Goal: Task Accomplishment & Management: Complete application form

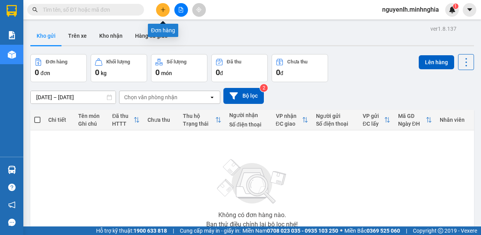
click at [164, 11] on icon "plus" at bounding box center [162, 9] width 5 height 5
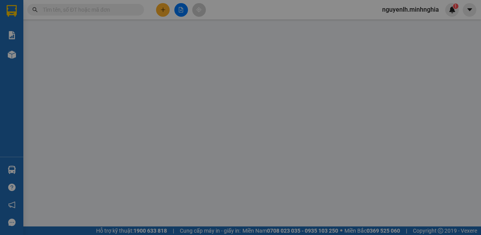
click at [178, 146] on div "TẠO ĐƠN HÀNG Yêu cầu xuất hóa đơn điện tử Transit Pickup Surcharge Ids Transit …" at bounding box center [240, 117] width 481 height 235
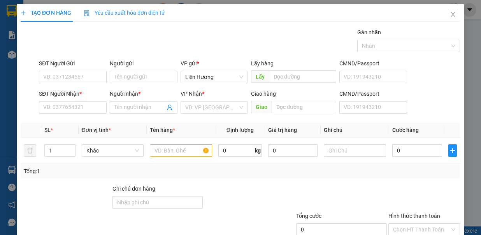
click at [348, 148] on div "TẠO ĐƠN HÀNG Yêu cầu xuất hóa đơn điện tử Transit Pickup Surcharge Ids Transit …" at bounding box center [240, 117] width 481 height 235
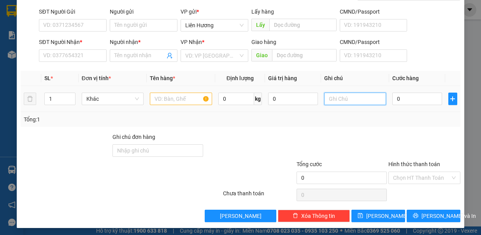
drag, startPoint x: 350, startPoint y: 91, endPoint x: 351, endPoint y: 97, distance: 5.5
click at [350, 97] on input "text" at bounding box center [355, 99] width 62 height 12
type input "1TX - CÁ"
click at [174, 98] on input "text" at bounding box center [181, 99] width 62 height 12
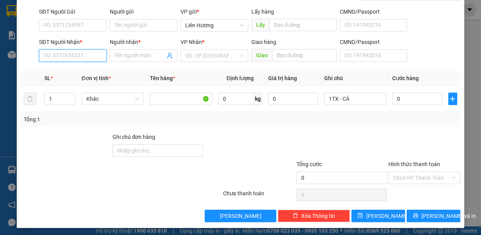
click at [96, 59] on input "SĐT Người Nhận *" at bounding box center [73, 55] width 68 height 12
click at [81, 57] on input "SĐT Người Nhận *" at bounding box center [73, 55] width 68 height 12
type input "0365632623"
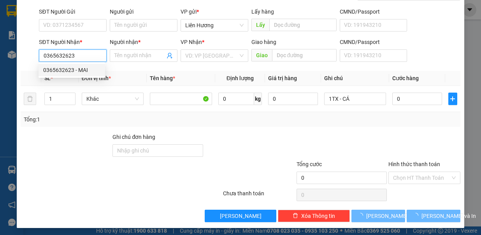
drag, startPoint x: 95, startPoint y: 72, endPoint x: 109, endPoint y: 65, distance: 15.7
click at [93, 73] on div "0365632623 - MAI" at bounding box center [71, 70] width 57 height 9
type input "MAI"
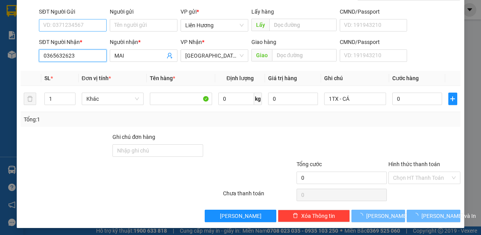
type input "0365632623"
click at [80, 22] on input "SĐT Người Gửi" at bounding box center [73, 25] width 68 height 12
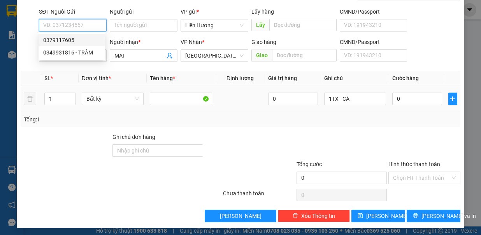
drag, startPoint x: 83, startPoint y: 42, endPoint x: 239, endPoint y: 91, distance: 163.4
click at [83, 42] on div "0379117605" at bounding box center [71, 40] width 57 height 9
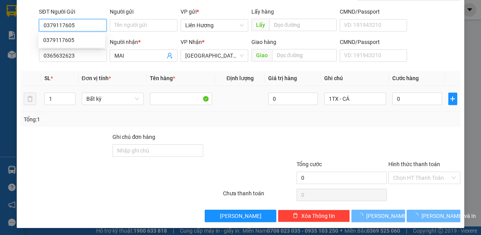
type input "0379117605"
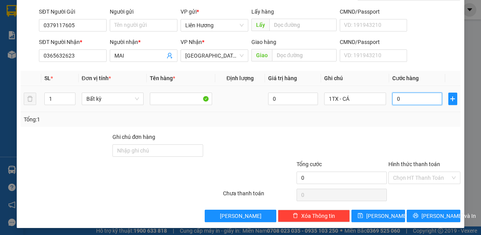
click at [408, 99] on input "0" at bounding box center [417, 99] width 50 height 12
type input "6"
type input "60"
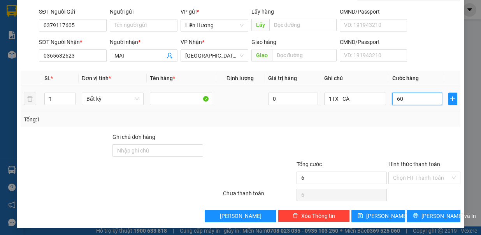
type input "60"
type input "60.000"
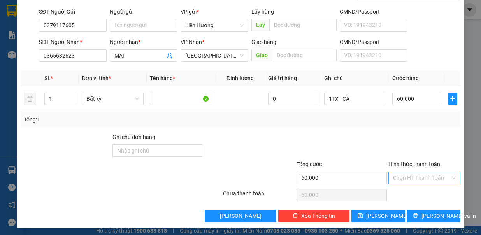
click at [427, 174] on input "Hình thức thanh toán" at bounding box center [421, 178] width 57 height 12
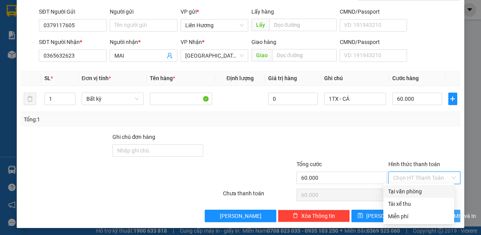
drag, startPoint x: 426, startPoint y: 190, endPoint x: 418, endPoint y: 208, distance: 19.7
click at [426, 191] on div "Tại văn phòng" at bounding box center [419, 191] width 62 height 9
type input "0"
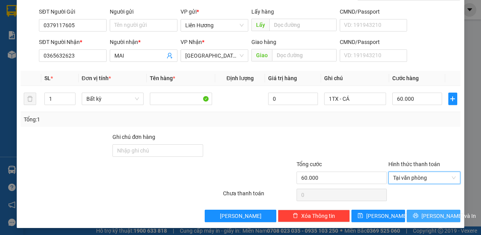
click at [420, 213] on button "[PERSON_NAME] và In" at bounding box center [434, 216] width 54 height 12
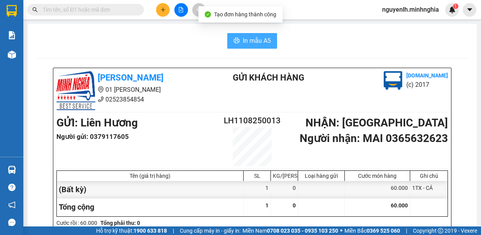
click at [243, 39] on span "In mẫu A5" at bounding box center [257, 41] width 28 height 10
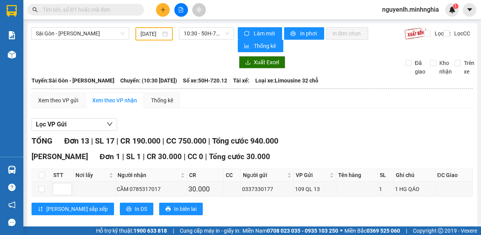
click at [146, 38] on div "[DATE]" at bounding box center [153, 33] width 37 height 13
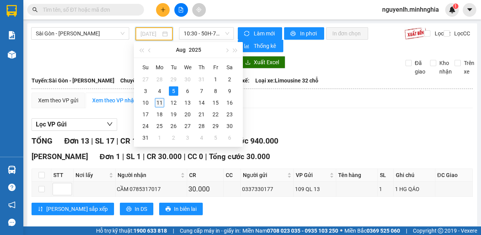
click at [159, 101] on div "11" at bounding box center [159, 102] width 9 height 9
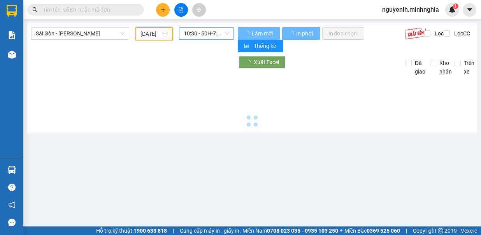
click at [204, 33] on span "10:30 - 50H-720.12" at bounding box center [207, 34] width 46 height 12
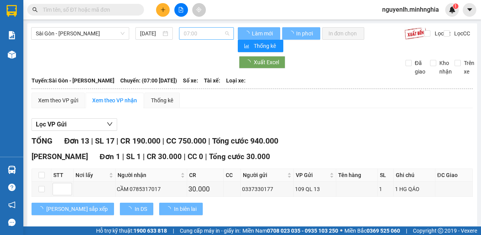
type input "11/08/2025"
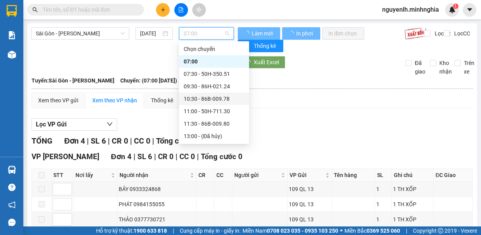
click at [220, 73] on div "07:30 - 50H-350.51" at bounding box center [214, 74] width 61 height 9
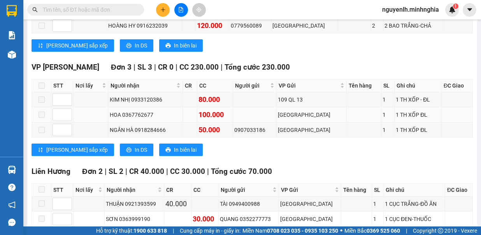
scroll to position [343, 0]
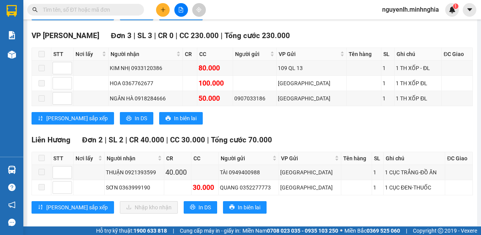
click at [105, 12] on input "text" at bounding box center [89, 9] width 92 height 9
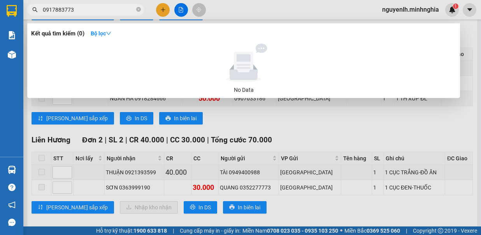
type input "0917883773"
click at [263, 134] on div at bounding box center [240, 117] width 481 height 235
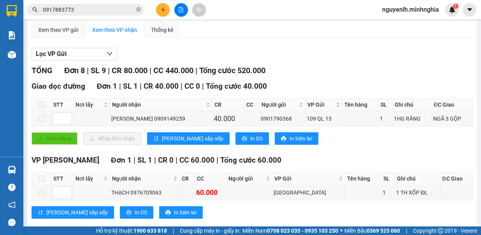
scroll to position [0, 0]
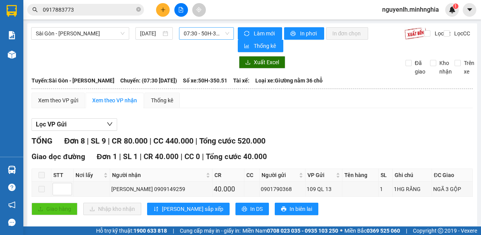
click at [192, 31] on span "07:30 - 50H-350.51" at bounding box center [207, 34] width 46 height 12
click at [212, 39] on span "07:30 - 50H-350.51" at bounding box center [207, 34] width 46 height 12
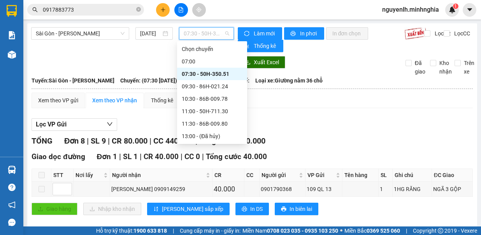
click at [205, 84] on div "09:30 - 86H-021.24" at bounding box center [212, 86] width 61 height 9
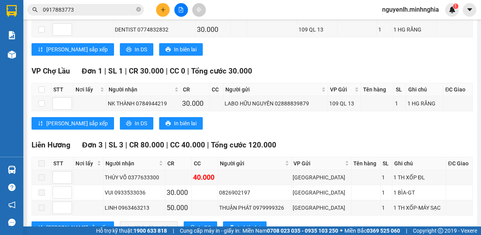
scroll to position [273, 0]
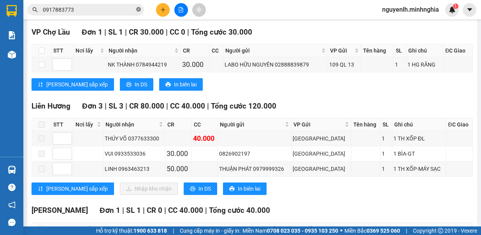
click at [139, 9] on icon "close-circle" at bounding box center [138, 9] width 5 height 5
paste input "0376429533"
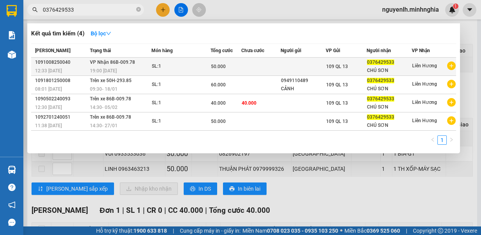
type input "0376429533"
click at [334, 65] on span "109 QL 13" at bounding box center [337, 66] width 22 height 5
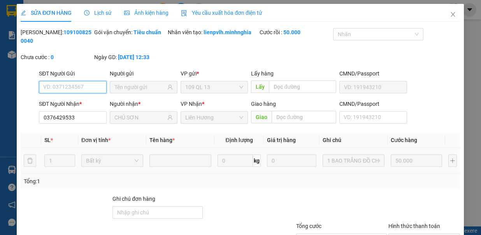
type input "0376429533"
type input "CHÚ SƠN"
type input "50.000"
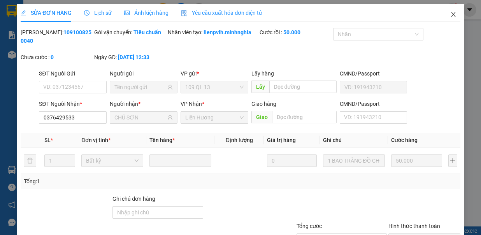
click at [451, 14] on icon "close" at bounding box center [453, 14] width 4 height 5
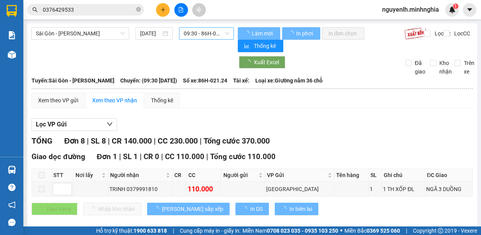
click at [198, 32] on span "09:30 - 86H-021.24" at bounding box center [207, 34] width 46 height 12
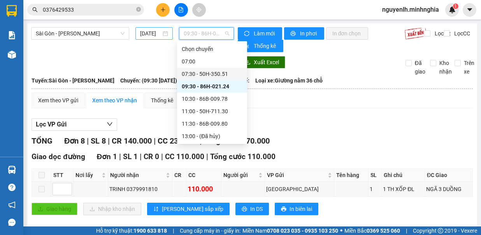
click at [140, 35] on input "11/08/2025" at bounding box center [150, 33] width 21 height 9
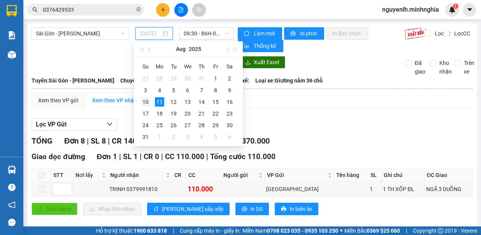
click at [144, 100] on div "10" at bounding box center [145, 101] width 9 height 9
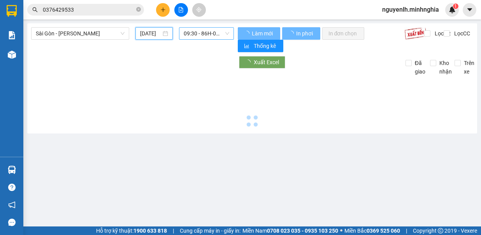
click at [207, 31] on span "09:30 - 86H-021.24" at bounding box center [207, 34] width 46 height 12
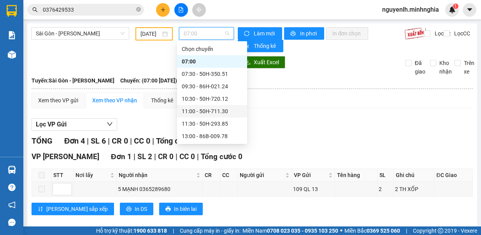
scroll to position [39, 0]
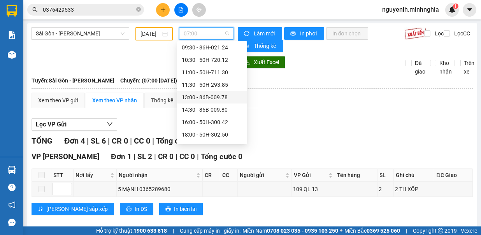
click at [224, 100] on div "13:00 - 86B-009.78" at bounding box center [212, 97] width 61 height 9
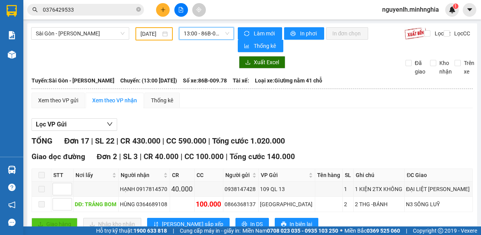
click at [152, 34] on input "10/08/2025" at bounding box center [151, 34] width 20 height 9
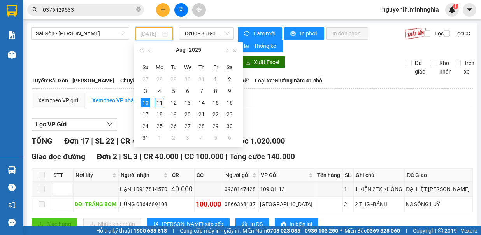
click at [159, 100] on div "11" at bounding box center [159, 102] width 9 height 9
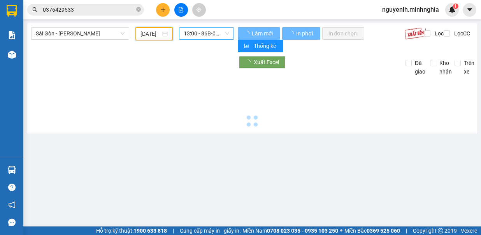
click at [218, 29] on span "13:00 - 86B-009.78" at bounding box center [207, 34] width 46 height 12
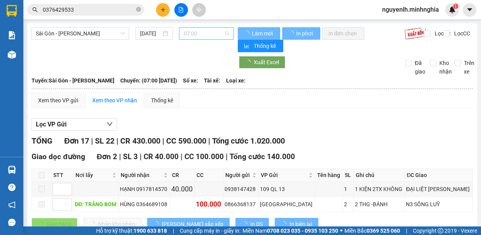
type input "11/08/2025"
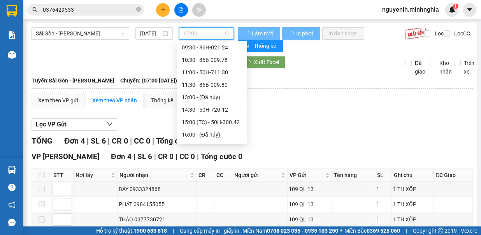
scroll to position [12, 0]
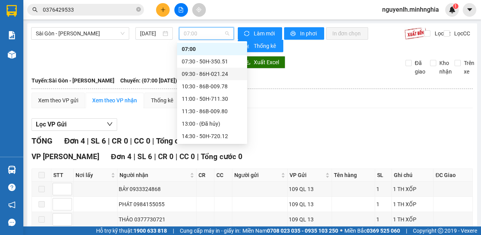
click at [223, 76] on div "09:30 - 86H-021.24" at bounding box center [212, 74] width 61 height 9
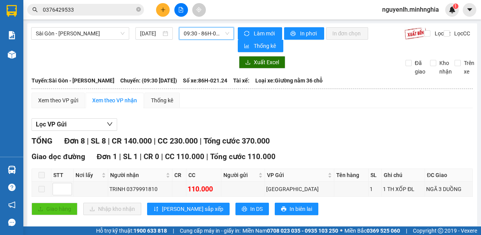
click at [202, 31] on span "09:30 - 86H-021.24" at bounding box center [207, 34] width 46 height 12
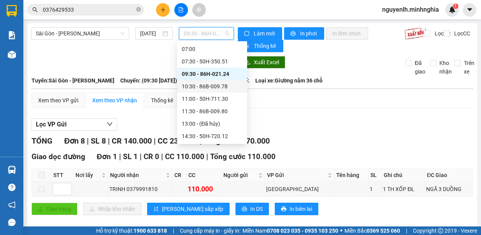
click at [213, 88] on div "10:30 - 86B-009.78" at bounding box center [212, 86] width 61 height 9
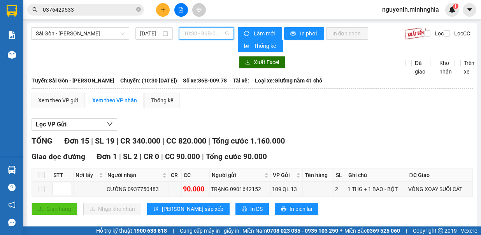
click at [215, 30] on span "10:30 - 86B-009.78" at bounding box center [207, 34] width 46 height 12
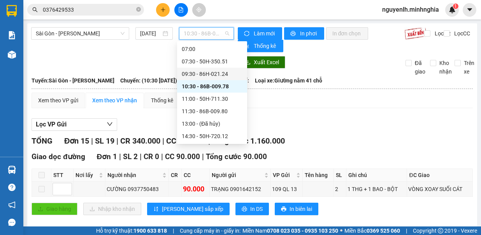
click at [221, 75] on div "09:30 - 86H-021.24" at bounding box center [212, 74] width 61 height 9
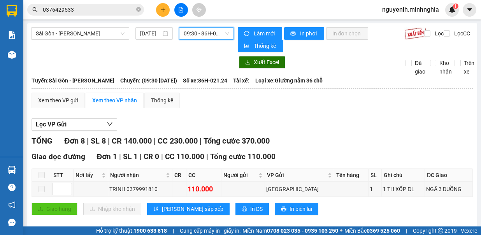
click at [195, 28] on span "09:30 - 86H-021.24" at bounding box center [207, 34] width 46 height 12
click at [199, 36] on span "09:30 - 86H-021.24" at bounding box center [207, 34] width 46 height 12
click at [200, 32] on span "09:30 - 86H-021.24" at bounding box center [207, 34] width 46 height 12
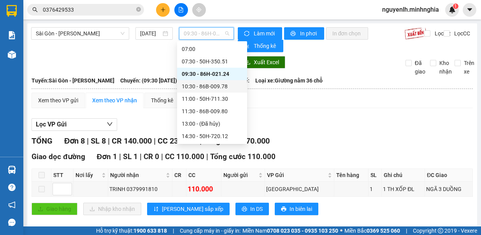
click at [210, 84] on div "10:30 - 86B-009.78" at bounding box center [212, 86] width 61 height 9
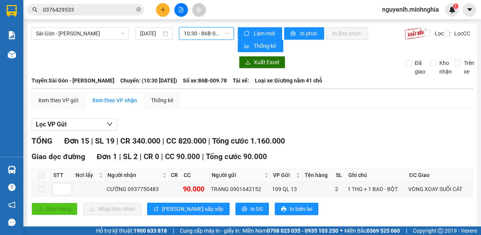
click at [221, 36] on span "10:30 - 86B-009.78" at bounding box center [207, 34] width 46 height 12
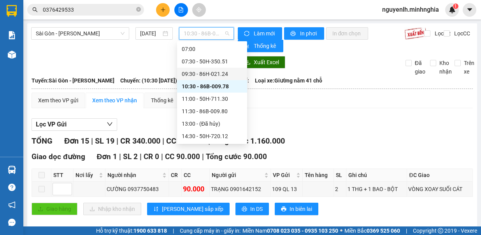
click at [218, 75] on div "09:30 - 86H-021.24" at bounding box center [212, 74] width 61 height 9
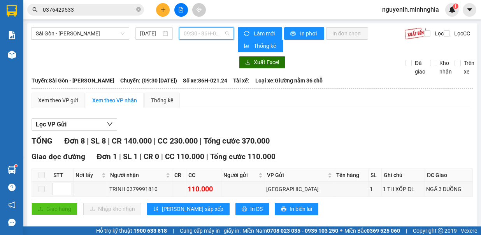
click at [210, 37] on span "09:30 - 86H-021.24" at bounding box center [207, 34] width 46 height 12
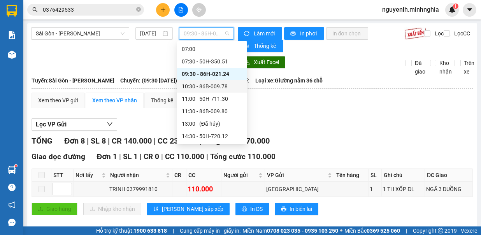
click at [211, 85] on div "10:30 - 86B-009.78" at bounding box center [212, 86] width 61 height 9
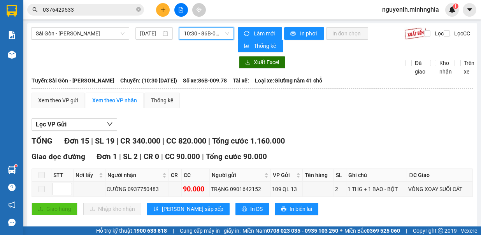
click at [212, 28] on span "10:30 - 86B-009.78" at bounding box center [207, 34] width 46 height 12
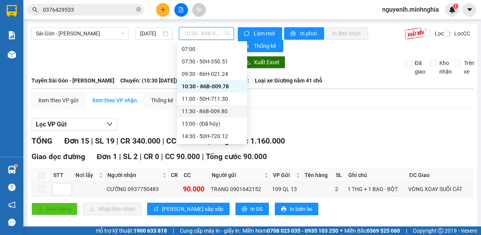
click at [226, 113] on div "11:30 - 86B-009.80" at bounding box center [212, 111] width 61 height 9
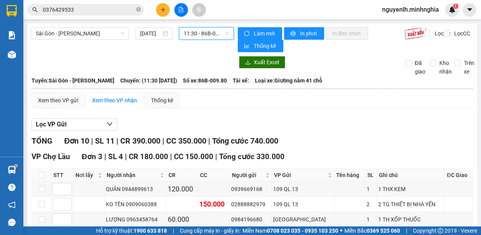
click at [212, 35] on span "11:30 - 86B-009.80" at bounding box center [207, 34] width 46 height 12
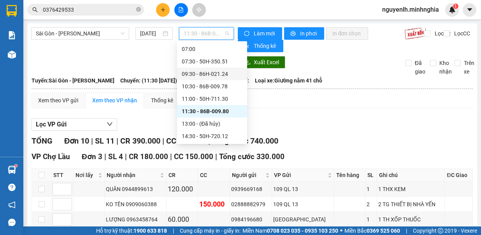
click at [230, 85] on div "10:30 - 86B-009.78" at bounding box center [212, 86] width 61 height 9
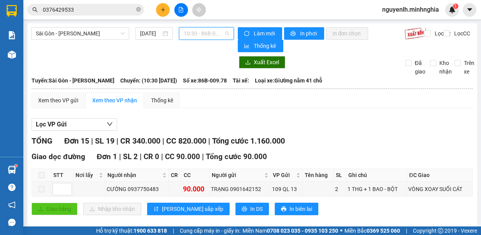
click at [208, 37] on span "10:30 - 86B-009.78" at bounding box center [207, 34] width 46 height 12
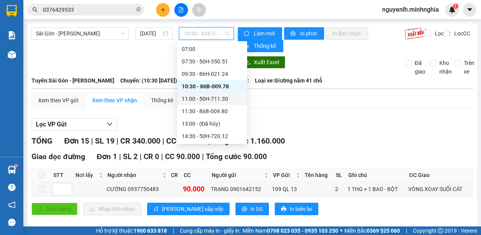
click at [213, 99] on div "11:00 - 50H-711.30" at bounding box center [212, 99] width 61 height 9
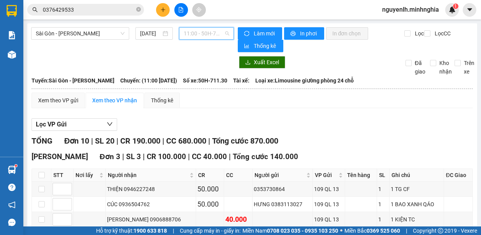
click at [211, 32] on span "11:00 - 50H-711.30" at bounding box center [207, 34] width 46 height 12
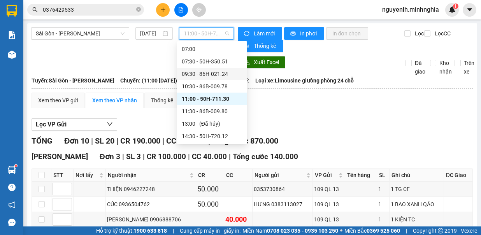
click at [220, 76] on div "09:30 - 86H-021.24" at bounding box center [212, 74] width 61 height 9
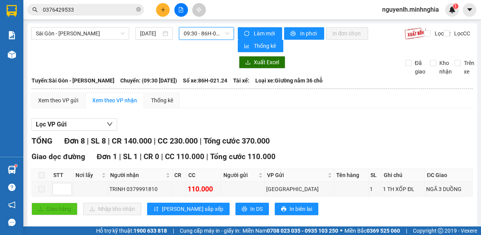
click at [209, 33] on span "09:30 - 86H-021.24" at bounding box center [207, 34] width 46 height 12
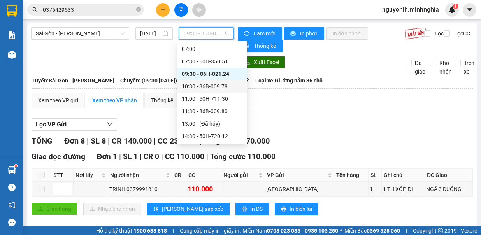
click at [221, 87] on div "10:30 - 86B-009.78" at bounding box center [212, 86] width 61 height 9
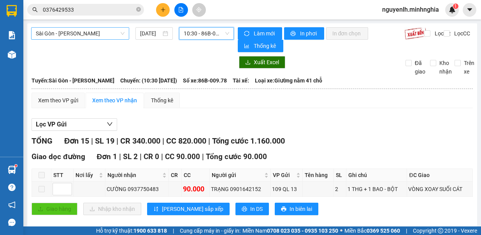
click at [97, 32] on span "Sài Gòn - Phan Rí" at bounding box center [80, 34] width 89 height 12
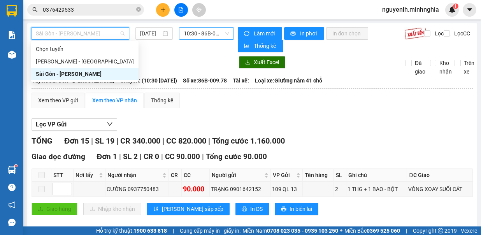
click at [213, 35] on span "10:30 - 86B-009.78" at bounding box center [207, 34] width 46 height 12
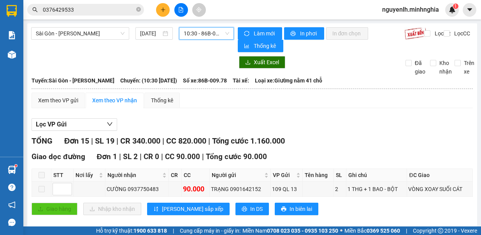
click at [199, 35] on span "10:30 - 86B-009.78" at bounding box center [207, 34] width 46 height 12
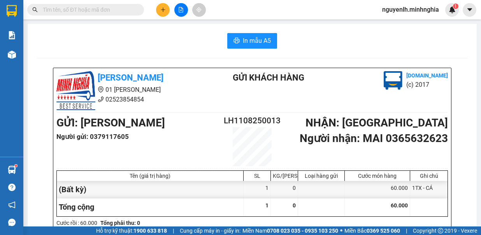
click at [178, 9] on button at bounding box center [181, 10] width 14 height 14
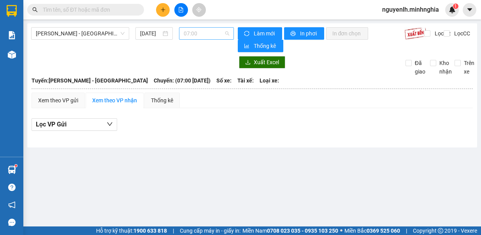
click at [215, 28] on span "07:00" at bounding box center [207, 34] width 46 height 12
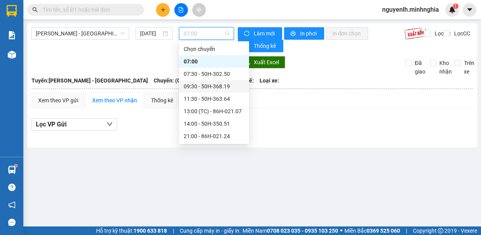
scroll to position [75, 0]
